Goal: Information Seeking & Learning: Learn about a topic

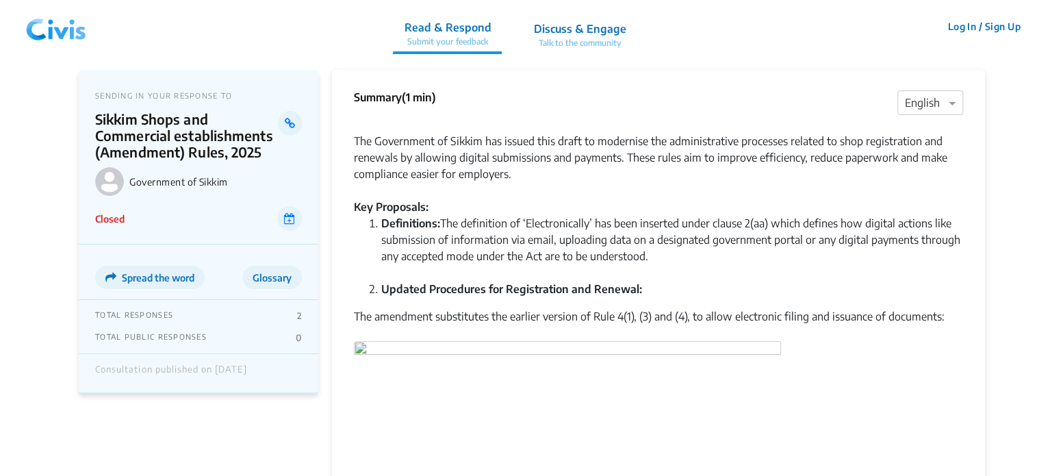
click at [50, 25] on img at bounding box center [56, 26] width 71 height 41
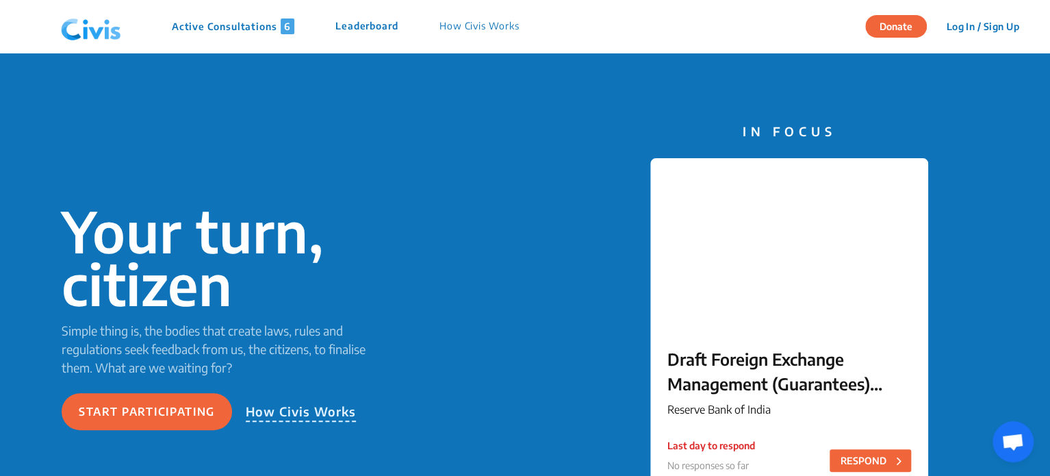
click at [252, 24] on p "Active Consultations 6" at bounding box center [233, 26] width 123 height 16
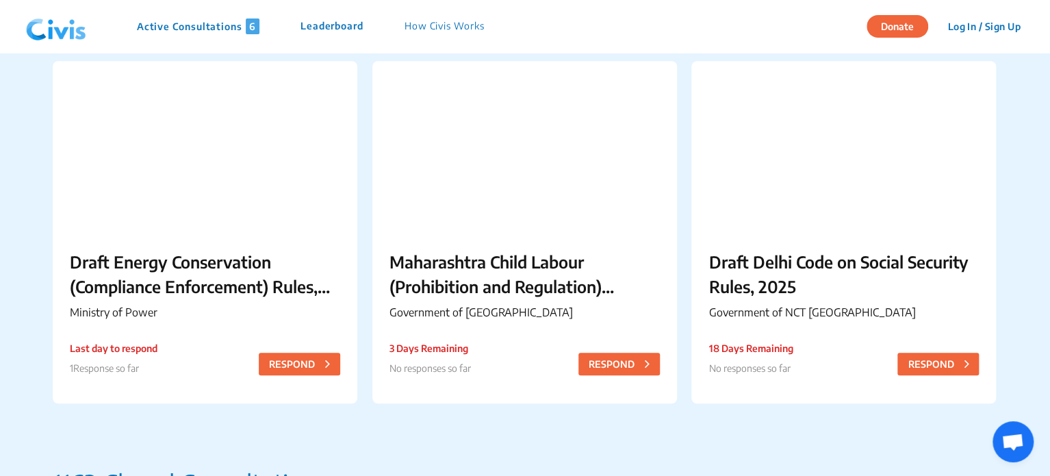
scroll to position [499, 0]
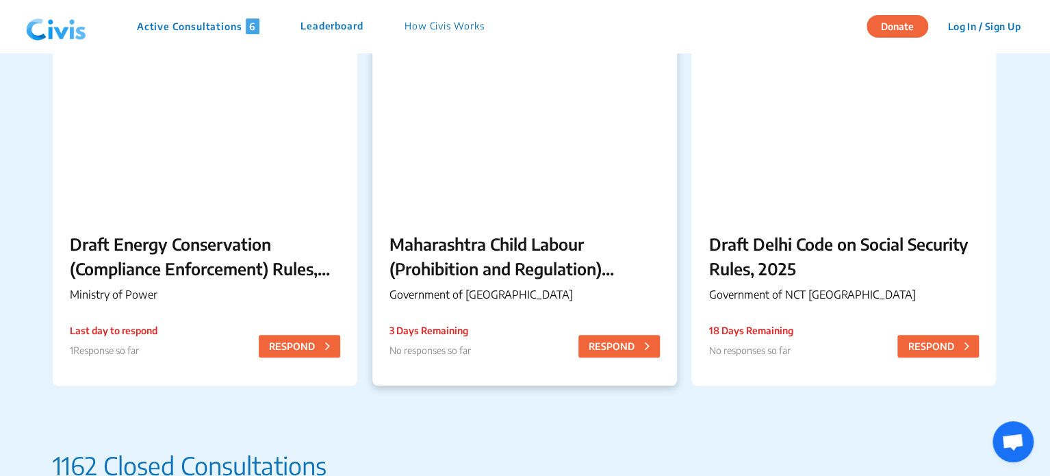
click at [526, 218] on div "Maharashtra Child Labour (Prohibition and Regulation) (Amendment) Rules, 2025 G…" at bounding box center [525, 269] width 305 height 111
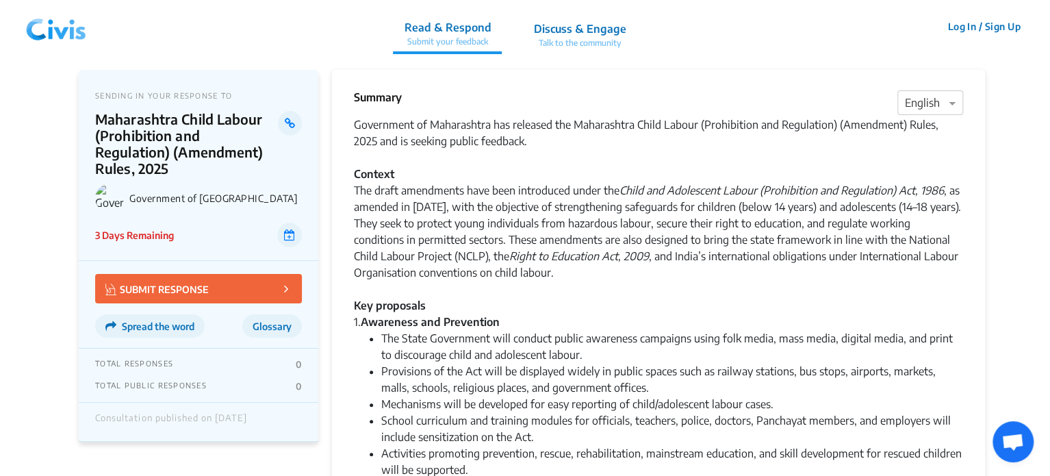
click at [725, 208] on div "Government of Maharashtra has released the Maharashtra Child Labour (Prohibitio…" at bounding box center [658, 223] width 609 height 214
drag, startPoint x: 725, startPoint y: 208, endPoint x: 803, endPoint y: 208, distance: 77.4
click at [803, 208] on div "Government of Maharashtra has released the Maharashtra Child Labour (Prohibitio…" at bounding box center [658, 223] width 609 height 214
copy div "(below 14 years)"
drag, startPoint x: 887, startPoint y: 207, endPoint x: 948, endPoint y: 205, distance: 61.7
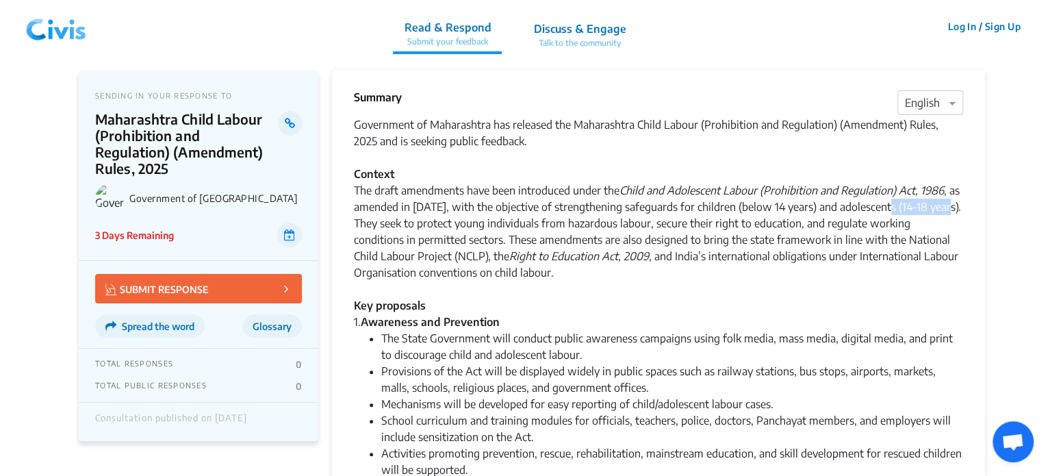
click at [948, 205] on div "Government of Maharashtra has released the Maharashtra Child Labour (Prohibitio…" at bounding box center [658, 223] width 609 height 214
copy div "(14–18 years)"
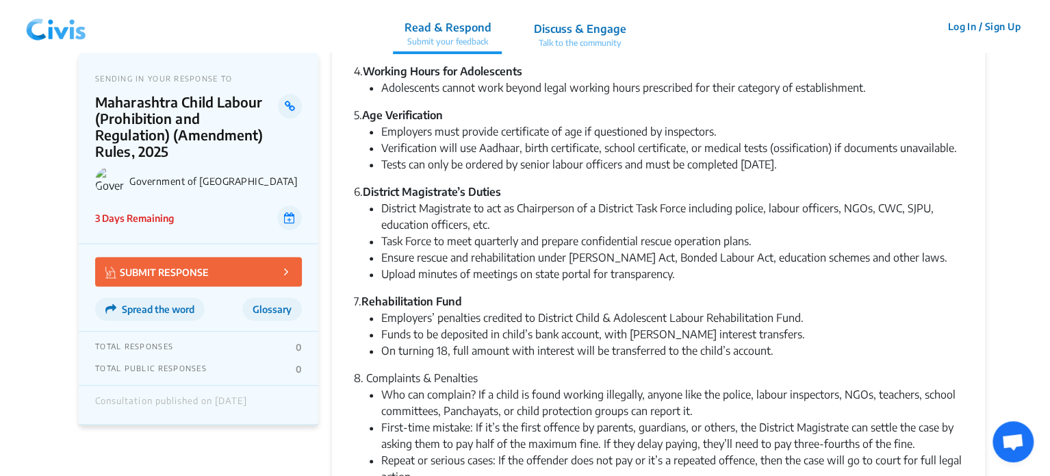
scroll to position [761, 0]
